Goal: Information Seeking & Learning: Stay updated

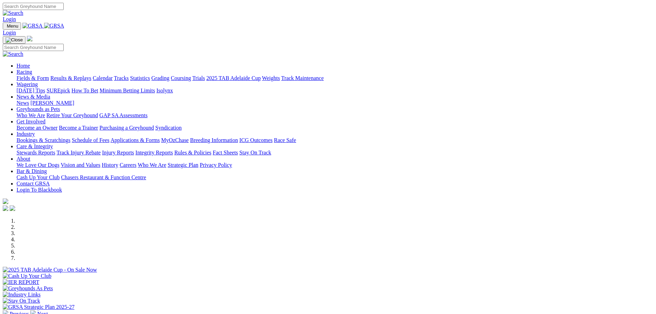
click at [50, 94] on link "News & Media" at bounding box center [34, 97] width 34 height 6
click at [29, 100] on link "News" at bounding box center [23, 103] width 12 height 6
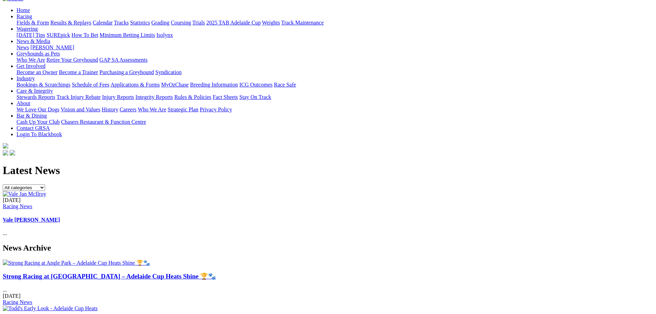
scroll to position [69, 0]
